Goal: Information Seeking & Learning: Learn about a topic

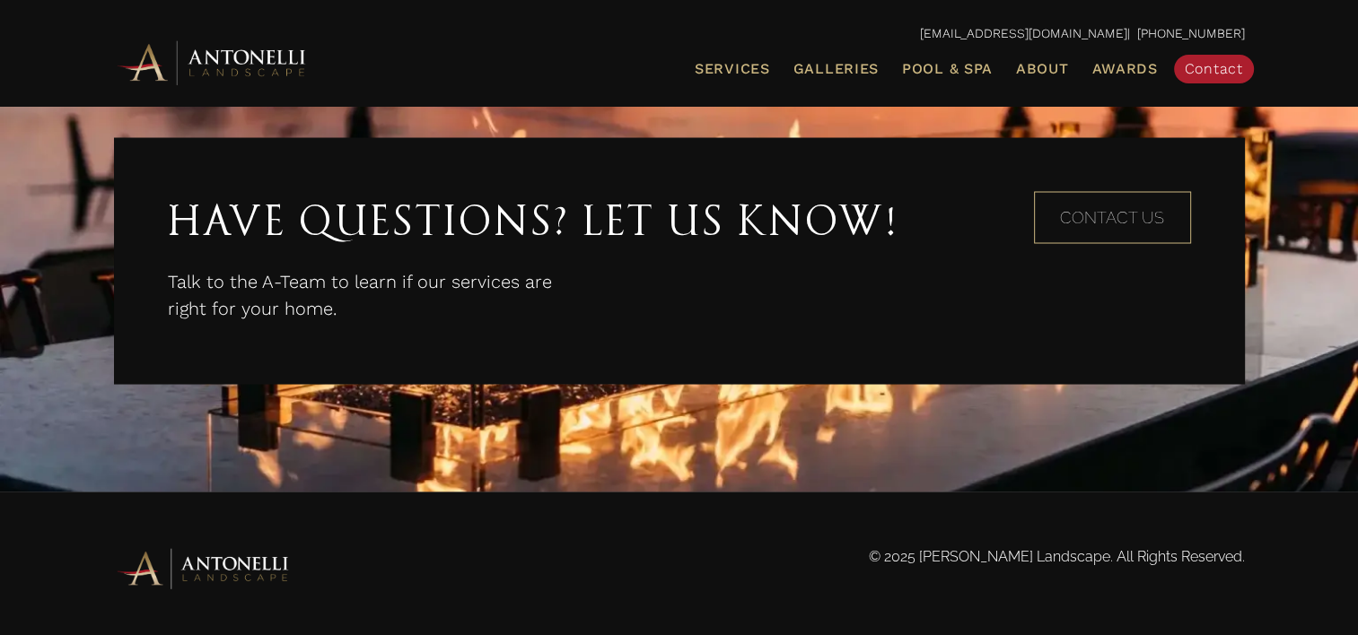
scroll to position [3436, 0]
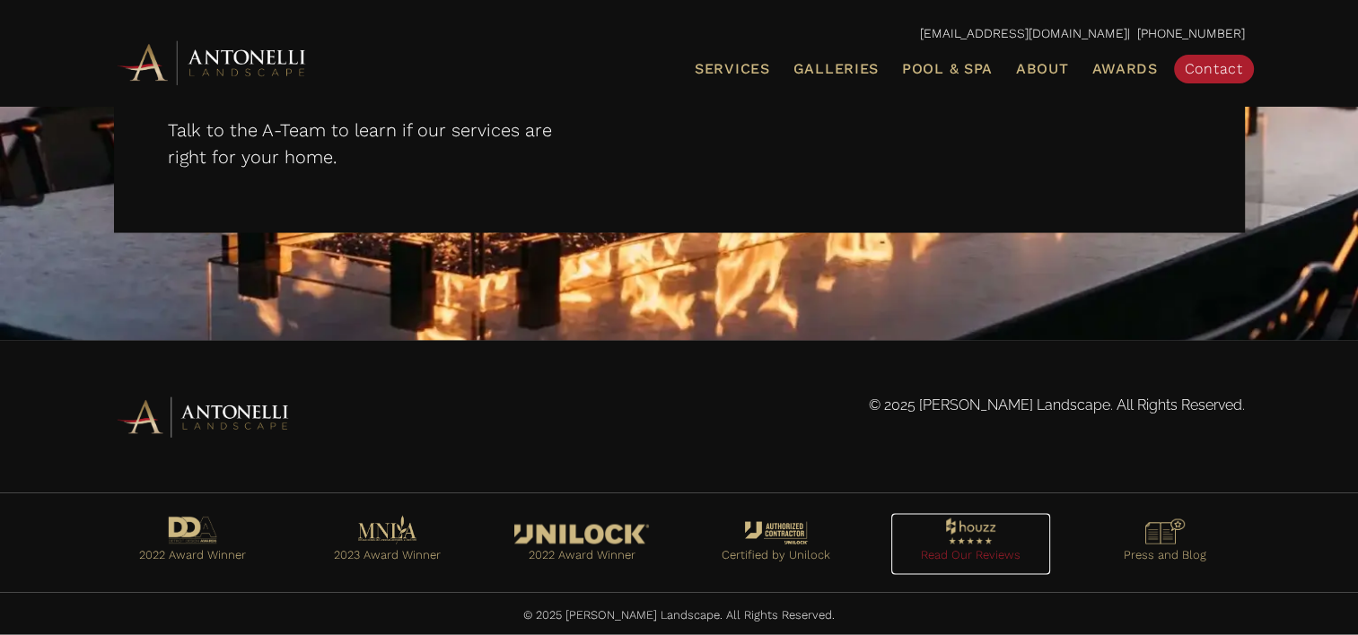
drag, startPoint x: 980, startPoint y: 559, endPoint x: 972, endPoint y: 533, distance: 27.3
click at [972, 533] on link "Go to https://www.houzz.com/professionals/landscape-architects-and-landscape-de…" at bounding box center [970, 544] width 159 height 61
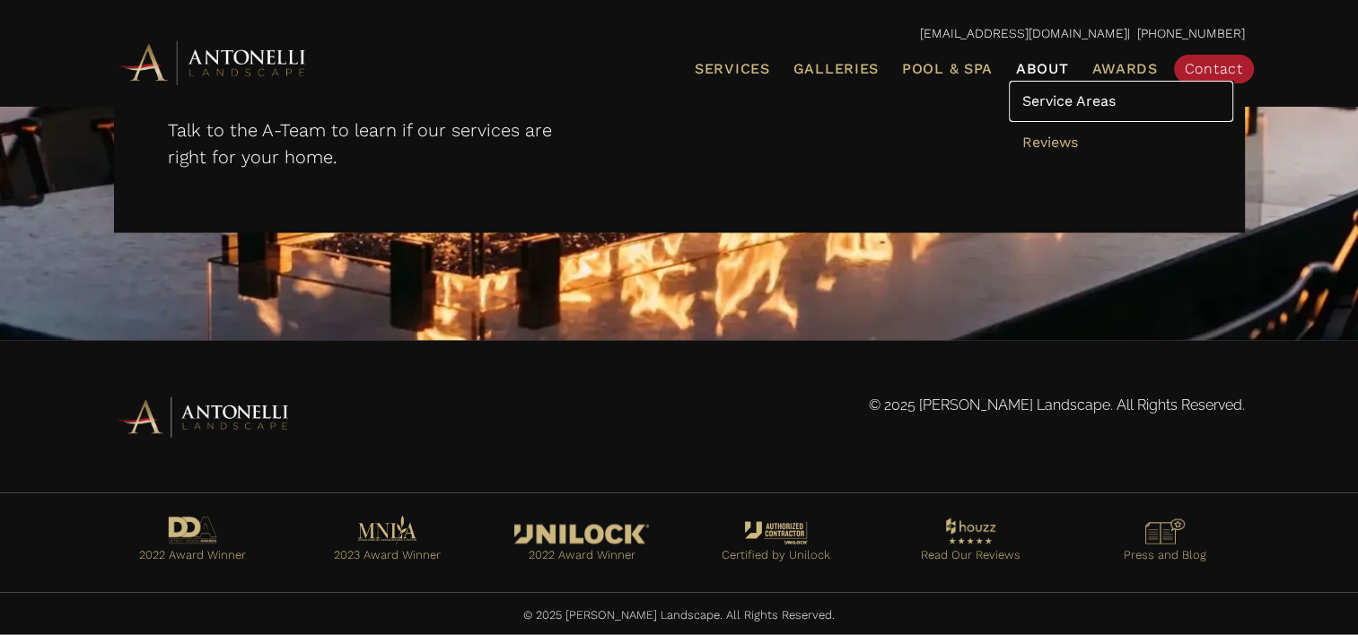
click at [1060, 92] on span "Service Areas" at bounding box center [1068, 100] width 93 height 17
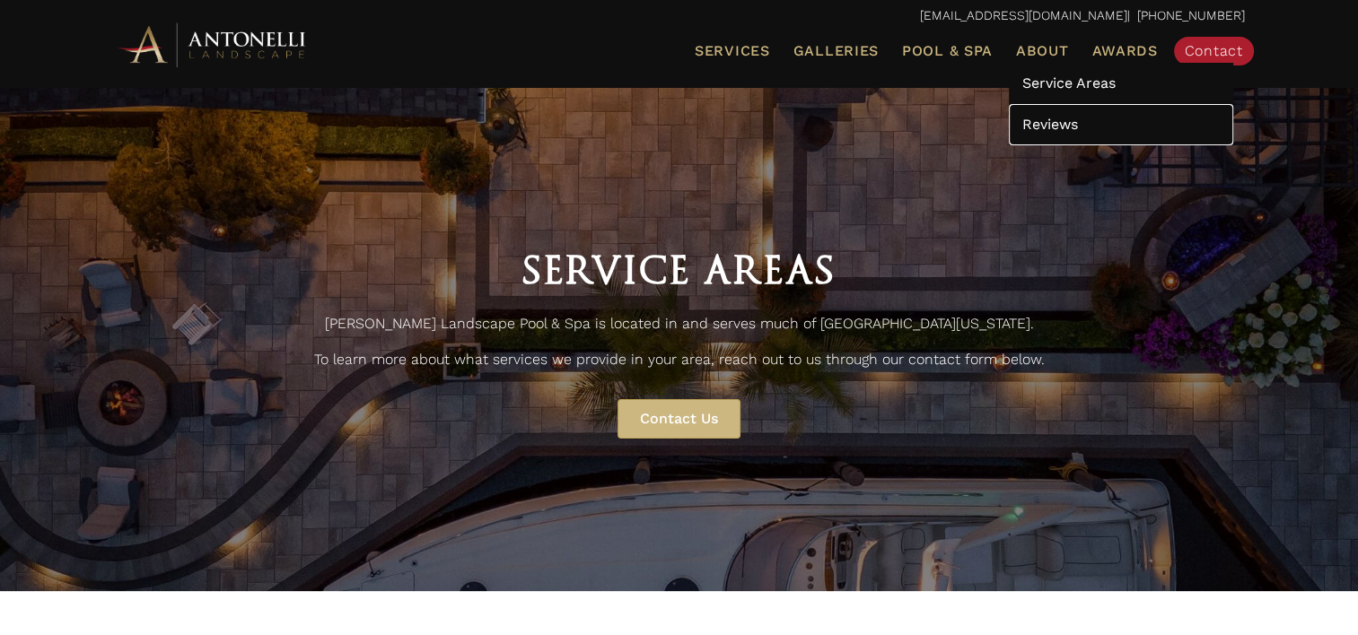
click at [1064, 120] on span "Reviews" at bounding box center [1050, 124] width 56 height 17
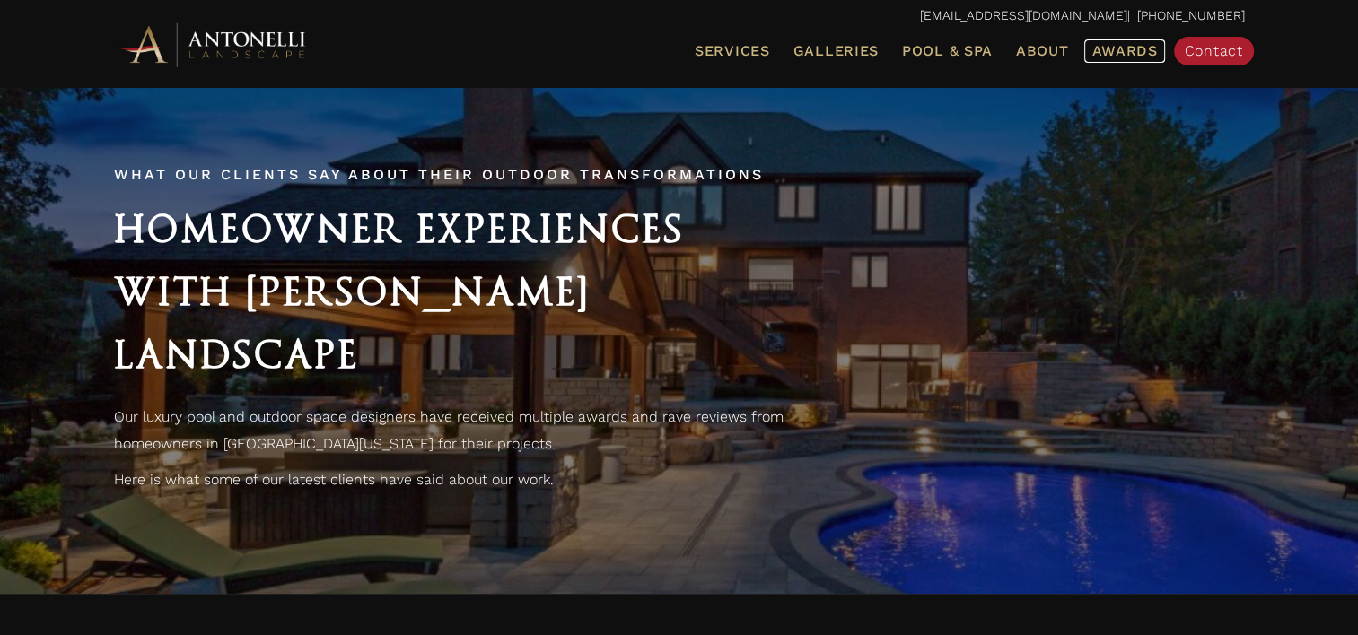
click at [1107, 57] on span "Awards" at bounding box center [1124, 50] width 66 height 17
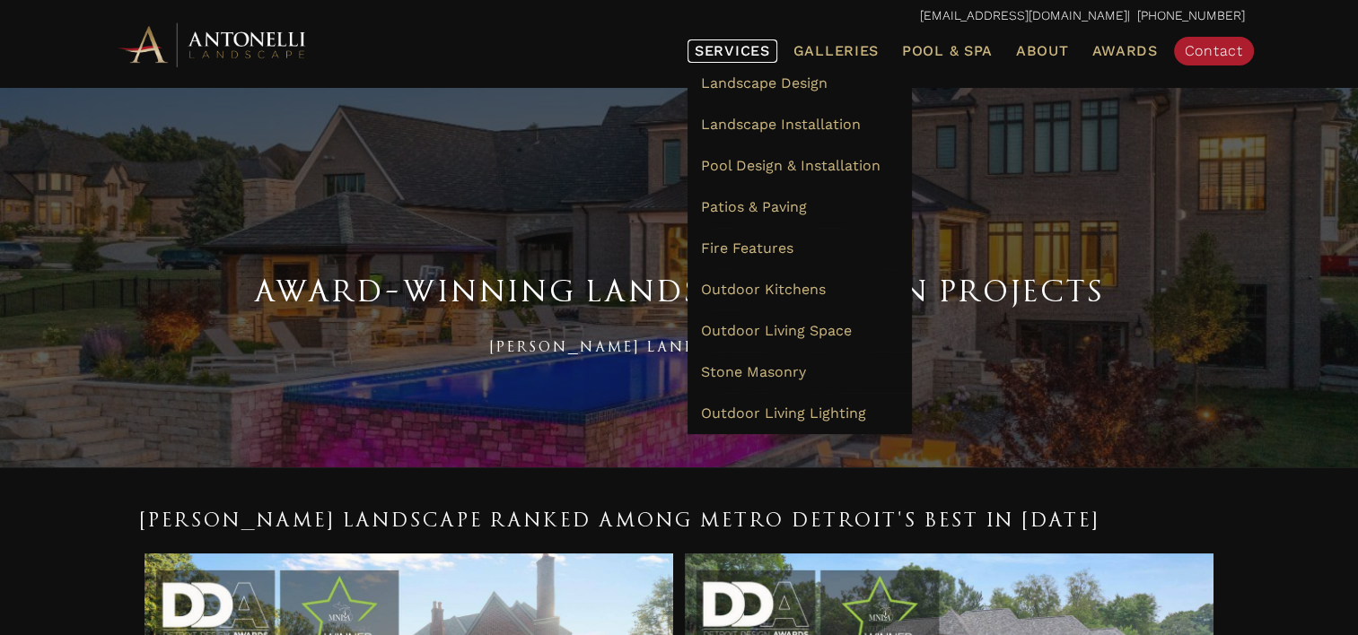
click at [750, 57] on span "Services" at bounding box center [732, 51] width 75 height 14
click at [809, 336] on span "Outdoor Living Space" at bounding box center [776, 330] width 151 height 17
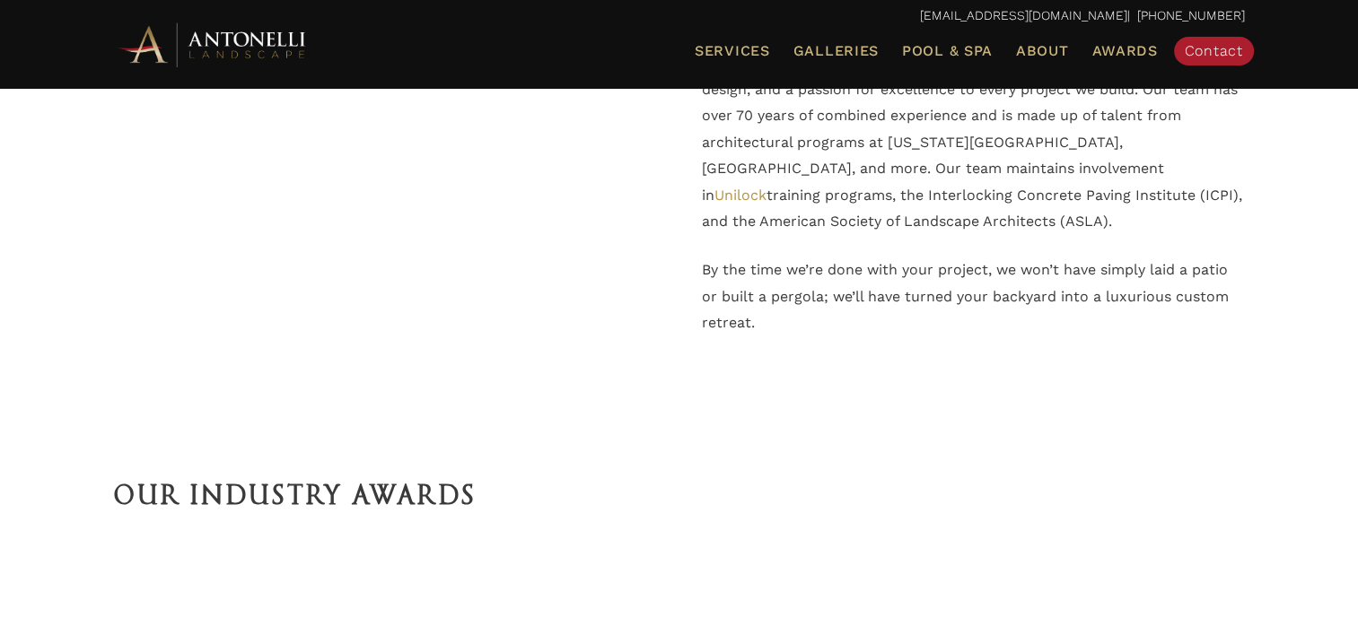
scroll to position [2606, 0]
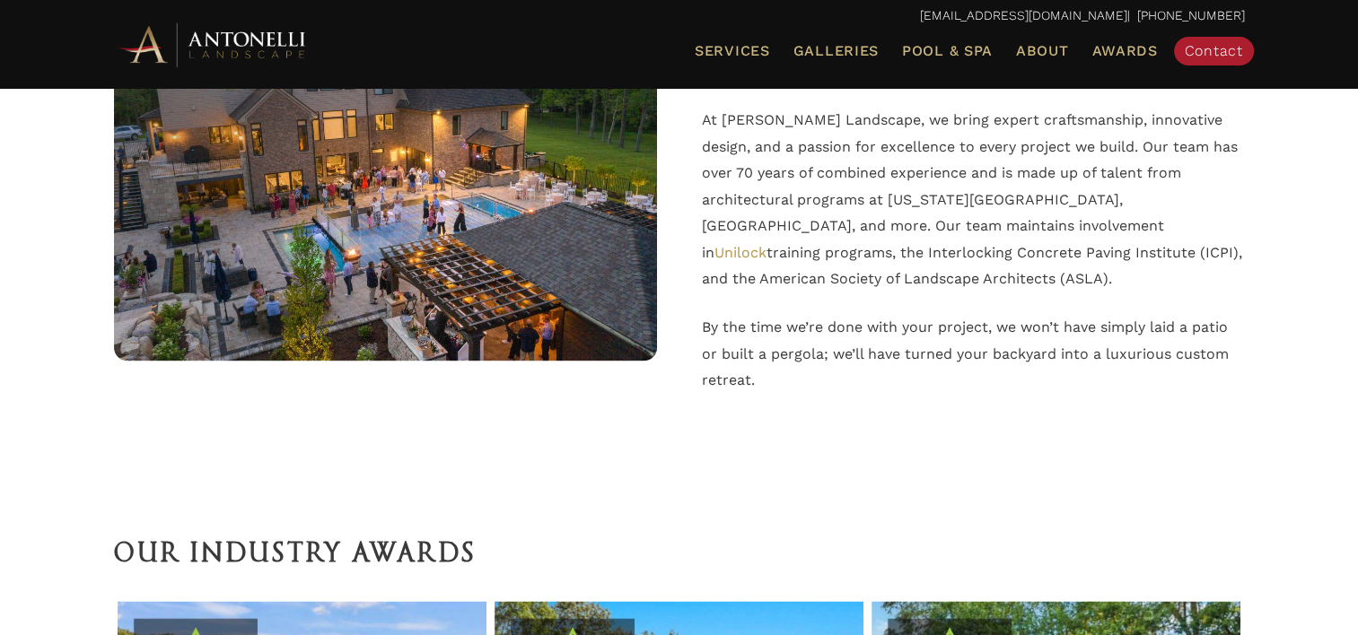
click at [790, 247] on span "training programs, the Interlocking Concrete Paving Institute (ICPI), and the A…" at bounding box center [972, 266] width 540 height 44
copy span "ICPI"
